Goal: Task Accomplishment & Management: Use online tool/utility

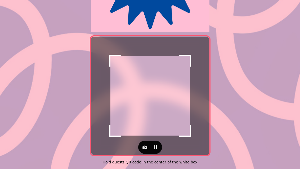
scroll to position [109, 0]
click at [144, 145] on icon "button" at bounding box center [144, 146] width 5 height 3
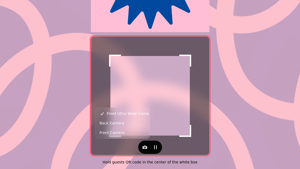
click at [128, 121] on button "Back Camera" at bounding box center [122, 123] width 52 height 10
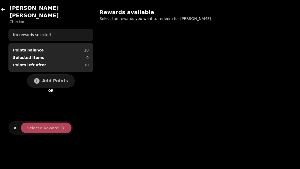
click at [56, 79] on span "Add Points" at bounding box center [55, 81] width 26 height 4
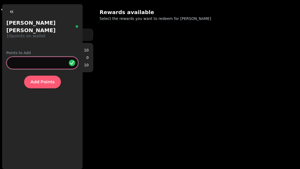
click at [50, 56] on input "*" at bounding box center [42, 62] width 72 height 13
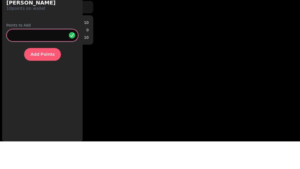
type input "**"
click at [42, 75] on button "Add Points" at bounding box center [42, 81] width 37 height 13
